Goal: Book appointment/travel/reservation

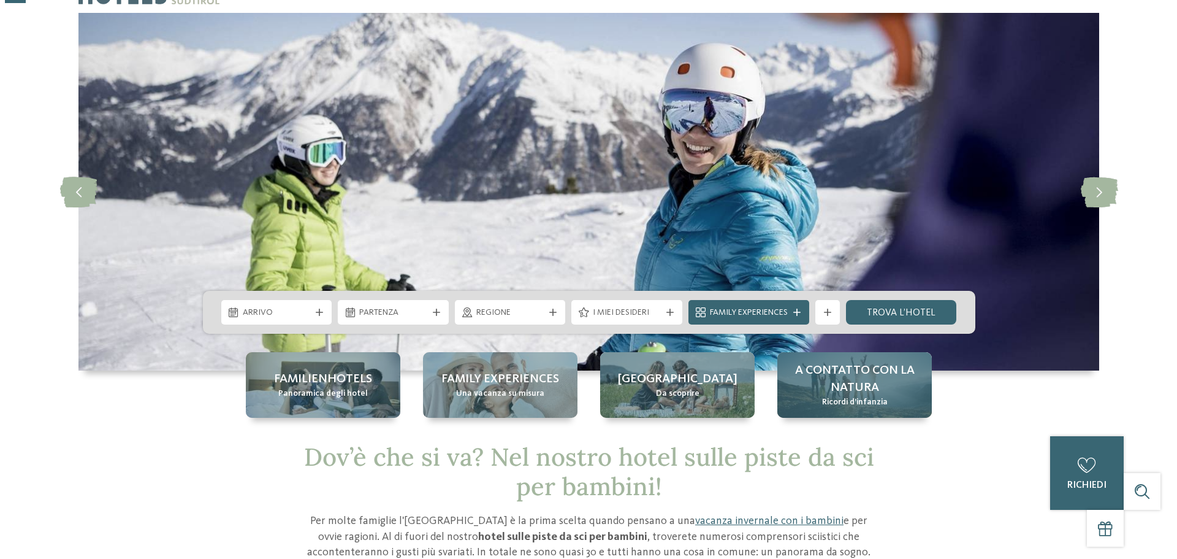
scroll to position [61, 0]
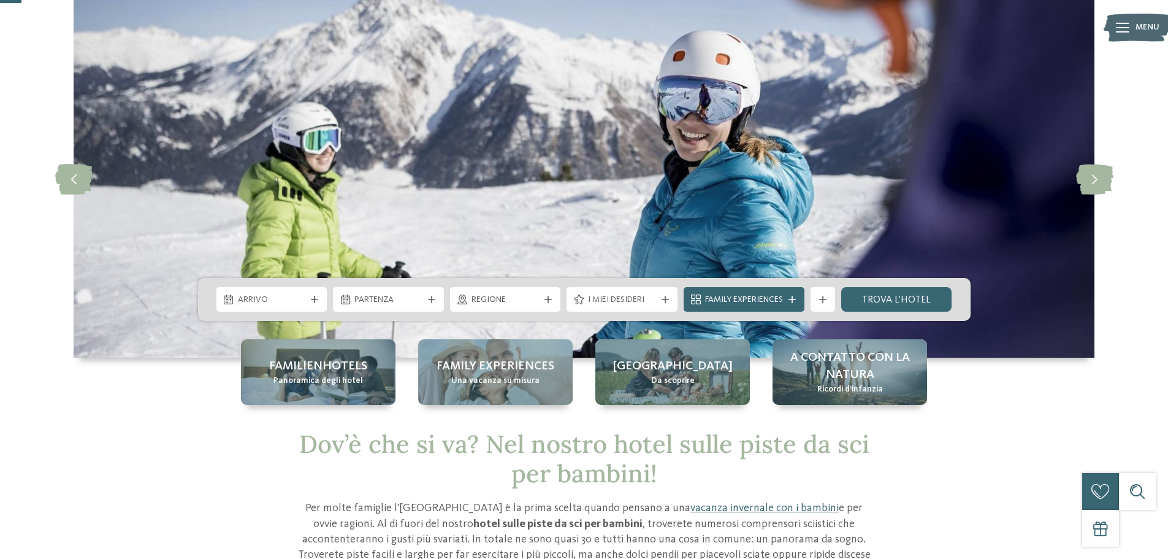
click at [496, 297] on span "Regione" at bounding box center [506, 300] width 68 height 12
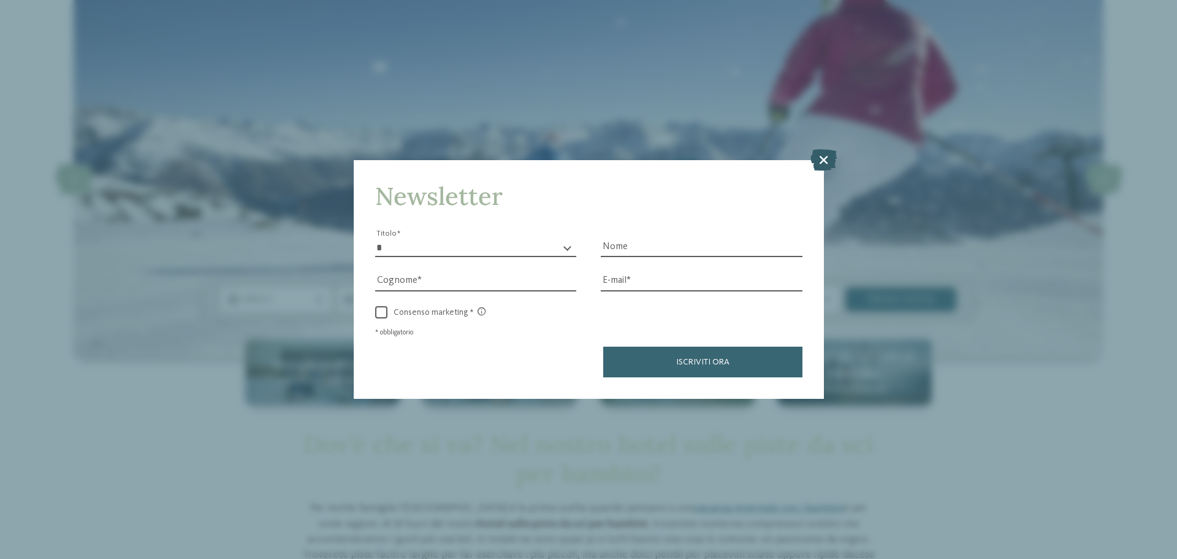
click at [832, 156] on icon at bounding box center [824, 159] width 26 height 21
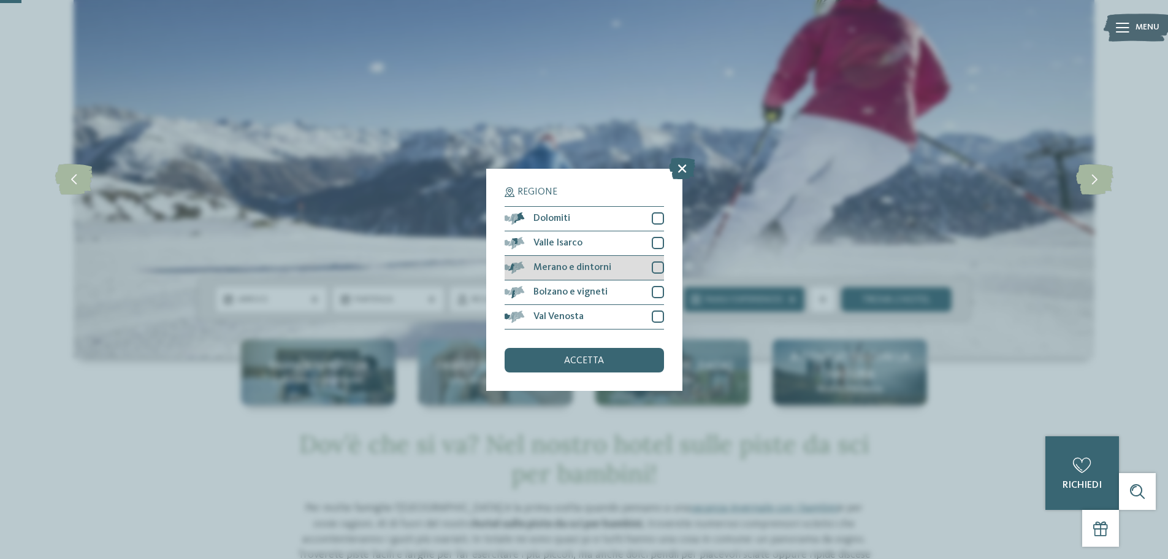
click at [626, 273] on div "Merano e dintorni" at bounding box center [584, 268] width 159 height 25
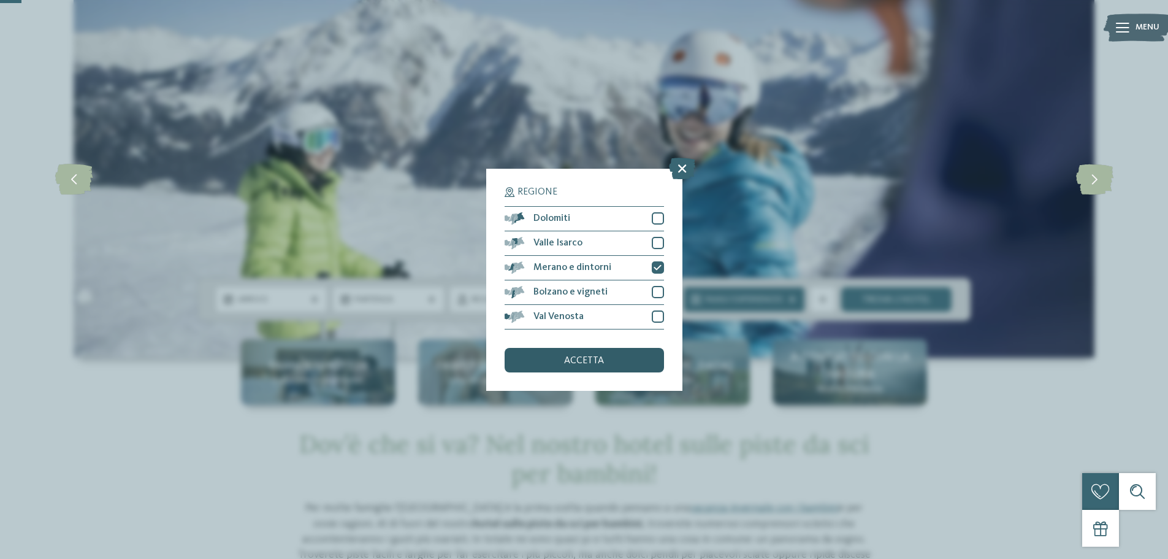
click at [579, 362] on span "accetta" at bounding box center [584, 361] width 40 height 10
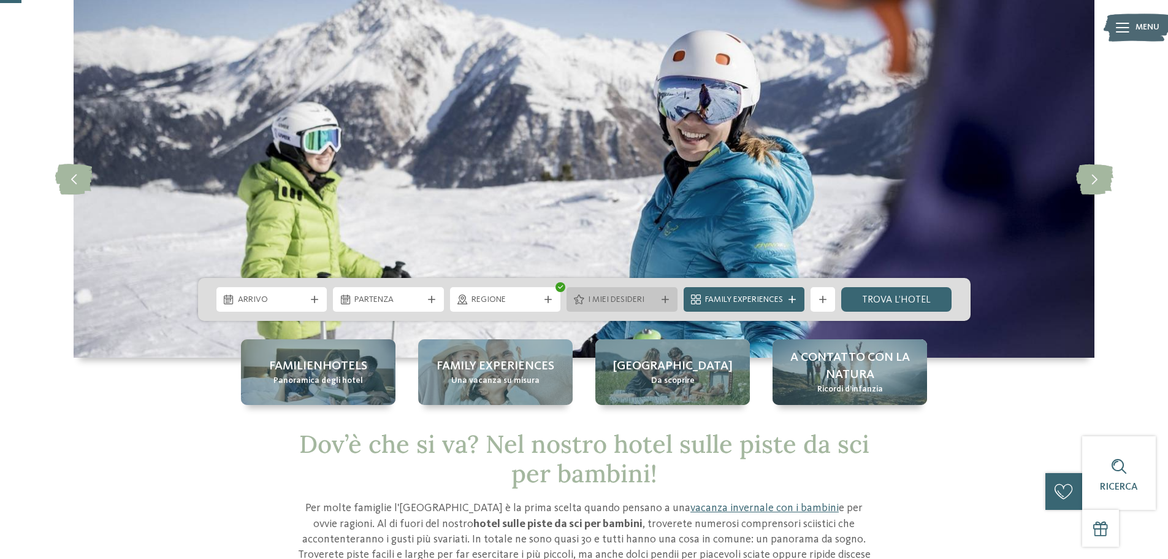
click at [657, 302] on div "I miei desideri" at bounding box center [622, 298] width 74 height 13
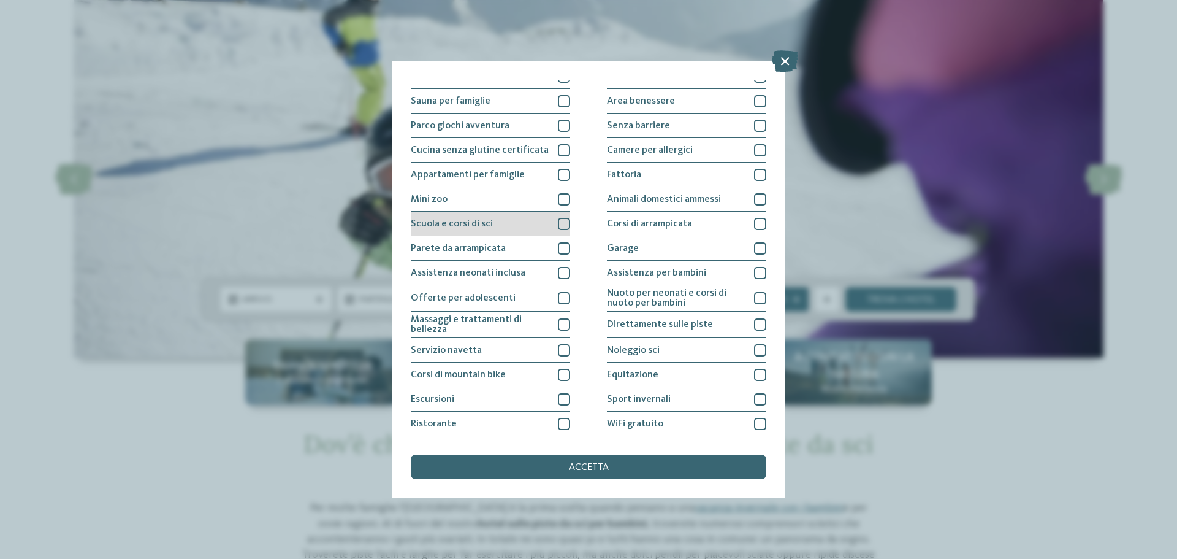
click at [536, 223] on div "Scuola e corsi di sci" at bounding box center [490, 224] width 159 height 25
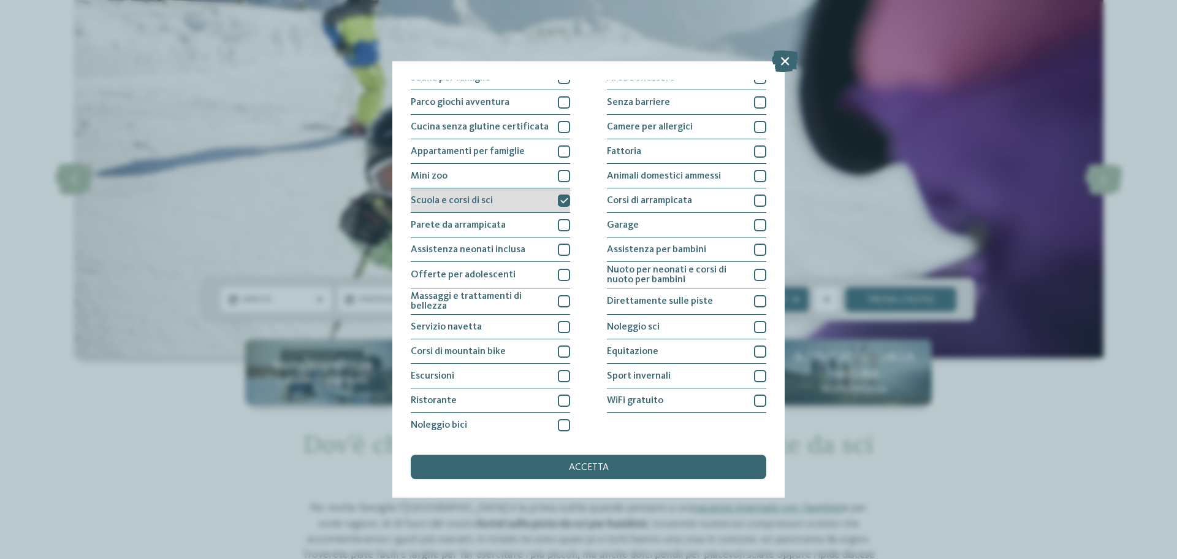
scroll to position [86, 0]
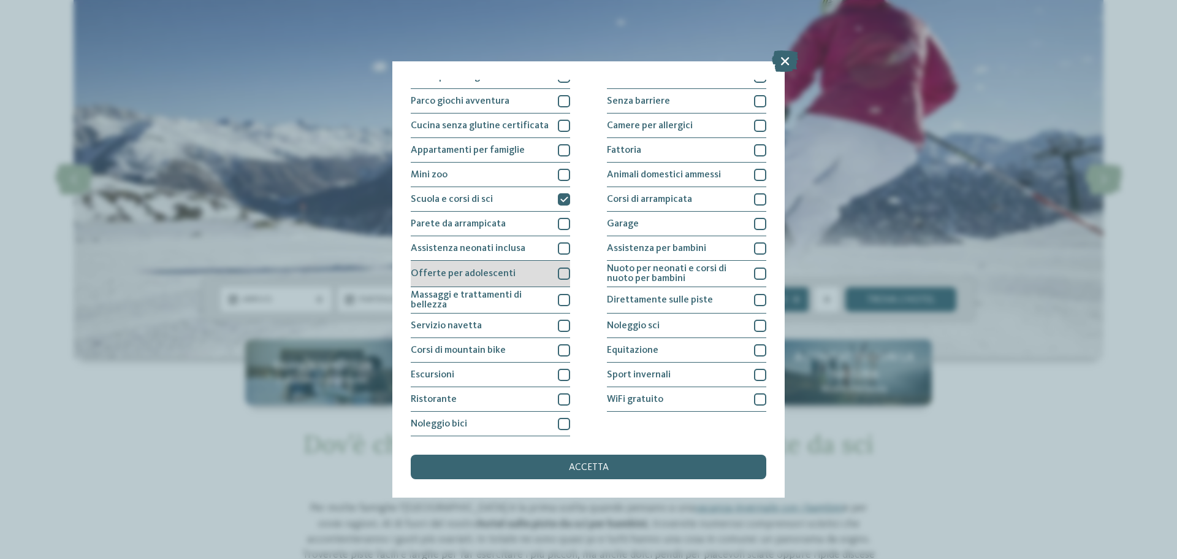
click at [537, 277] on div "Offerte per adolescenti" at bounding box center [490, 274] width 159 height 26
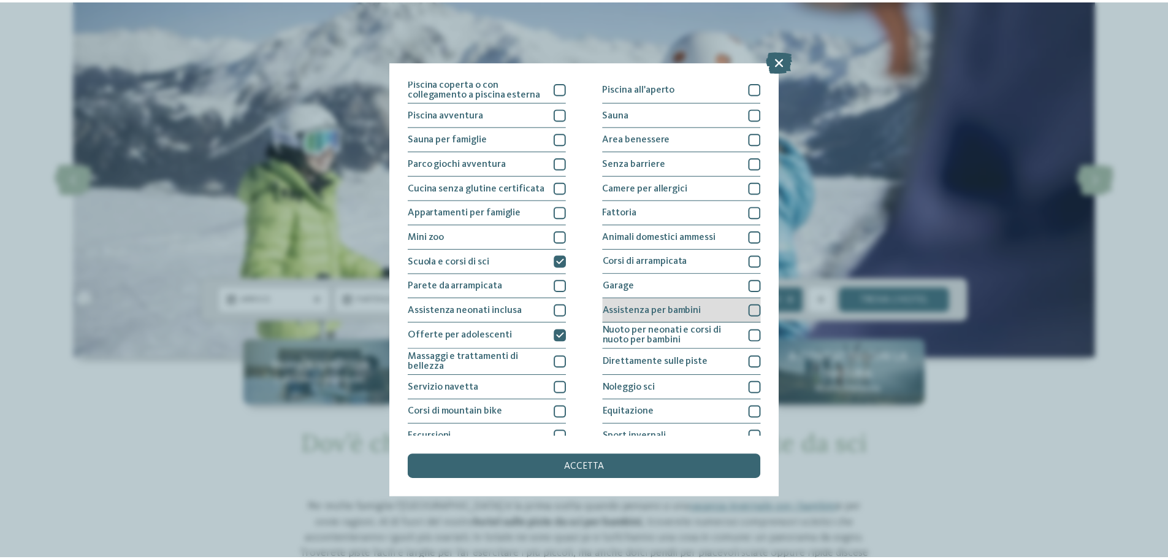
scroll to position [0, 0]
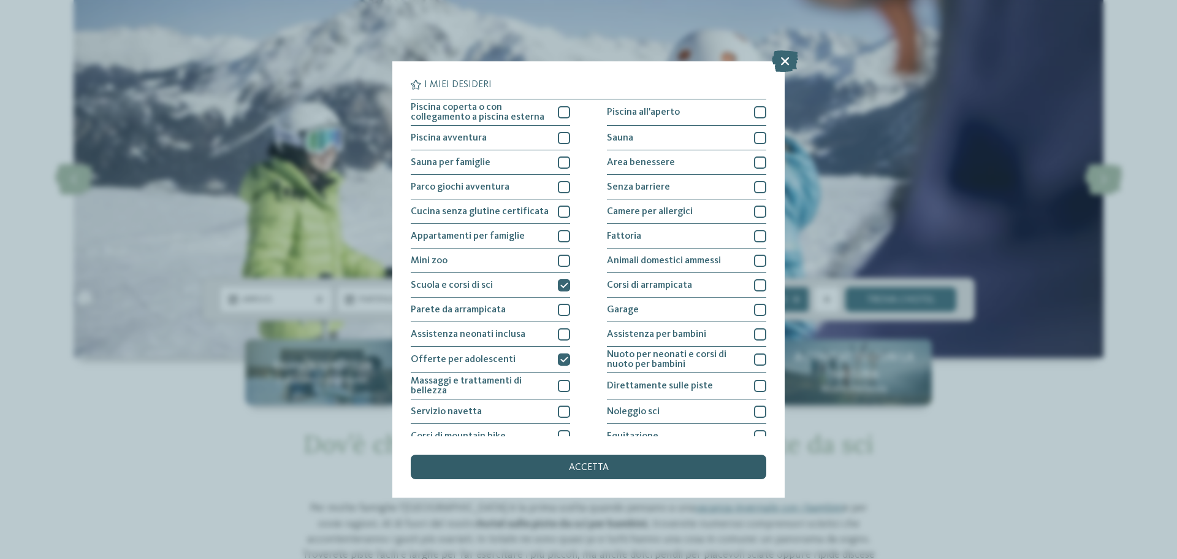
click at [575, 465] on span "accetta" at bounding box center [589, 467] width 40 height 10
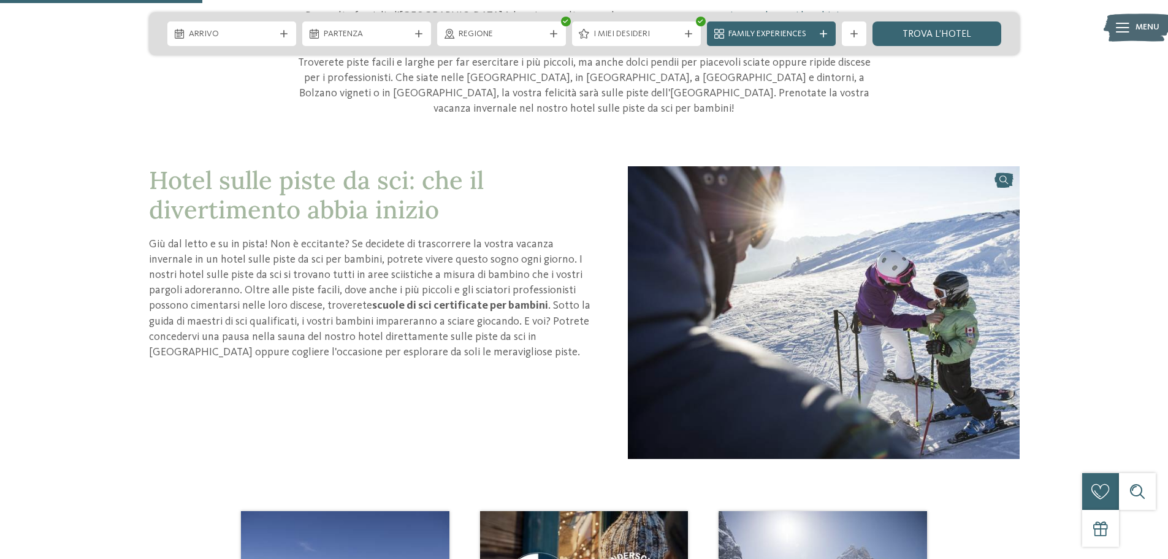
scroll to position [552, 0]
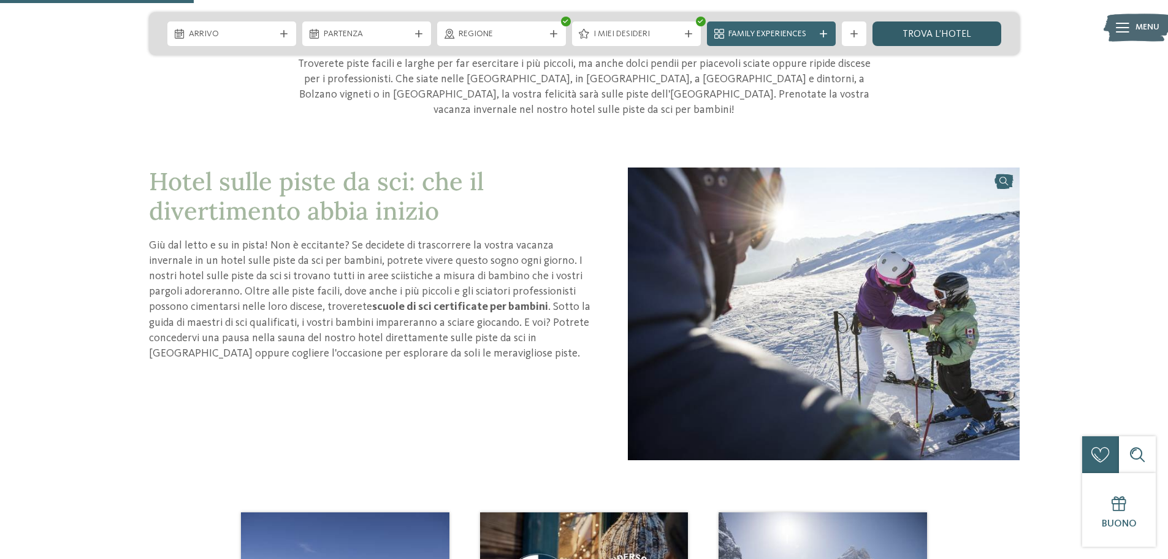
click at [919, 37] on link "trova l’hotel" at bounding box center [937, 33] width 129 height 25
